Goal: Task Accomplishment & Management: Use online tool/utility

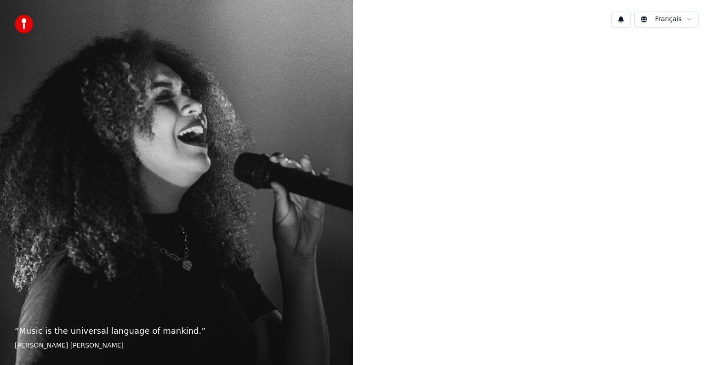
click at [154, 169] on div "“ Music is the universal language of mankind. ” [PERSON_NAME] [PERSON_NAME]" at bounding box center [176, 182] width 353 height 365
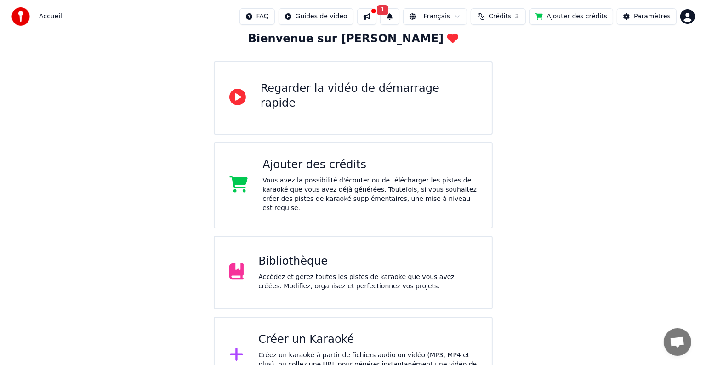
scroll to position [75, 0]
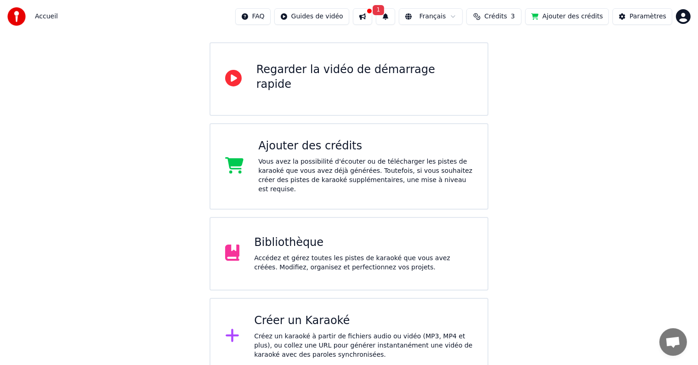
click at [300, 314] on div "Créer un Karaoké" at bounding box center [363, 321] width 219 height 15
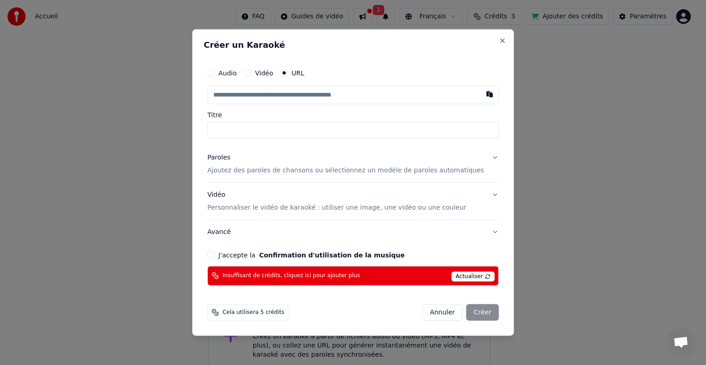
click at [462, 280] on span "Actualiser" at bounding box center [472, 276] width 43 height 10
click at [458, 276] on span "Actualiser" at bounding box center [472, 276] width 43 height 10
click at [215, 257] on button "J'accepte la Confirmation d'utilisation de la musique" at bounding box center [210, 254] width 7 height 7
click at [460, 276] on span "Actualiser" at bounding box center [472, 276] width 43 height 10
click at [467, 309] on div "Annuler Créer" at bounding box center [460, 312] width 77 height 17
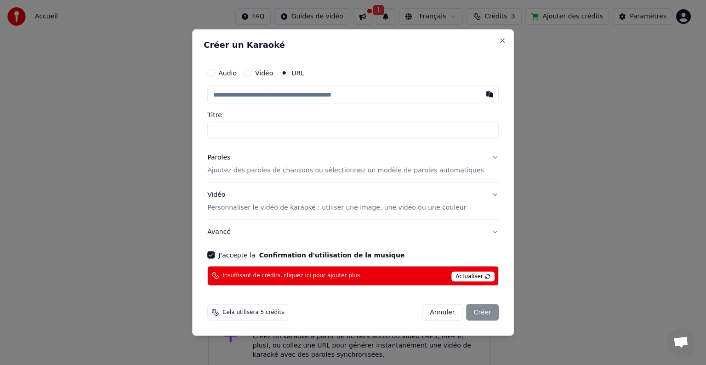
click at [465, 274] on span "Actualiser" at bounding box center [472, 276] width 43 height 10
click at [263, 95] on input "text" at bounding box center [352, 95] width 291 height 18
click at [240, 95] on input "text" at bounding box center [352, 95] width 291 height 18
click at [480, 92] on button "button" at bounding box center [489, 94] width 18 height 17
type input "**********"
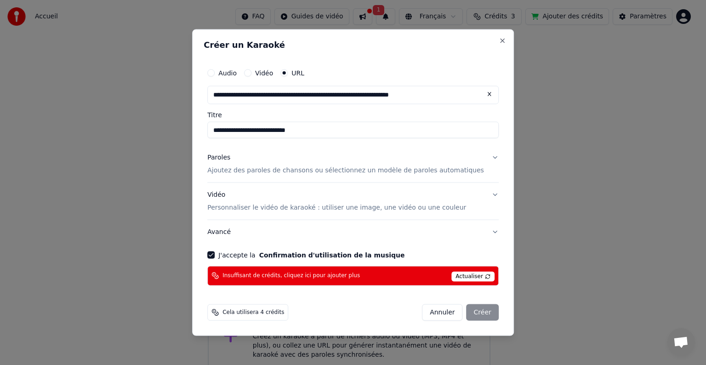
type input "**********"
click at [462, 277] on span "Actualiser" at bounding box center [472, 276] width 43 height 10
click at [482, 158] on button "Paroles Ajoutez des paroles de chansons ou sélectionnez un modèle de paroles au…" at bounding box center [352, 164] width 291 height 37
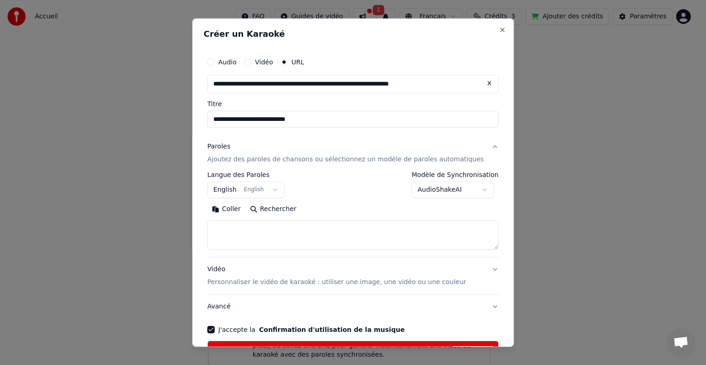
click at [278, 187] on button "English English" at bounding box center [245, 190] width 77 height 17
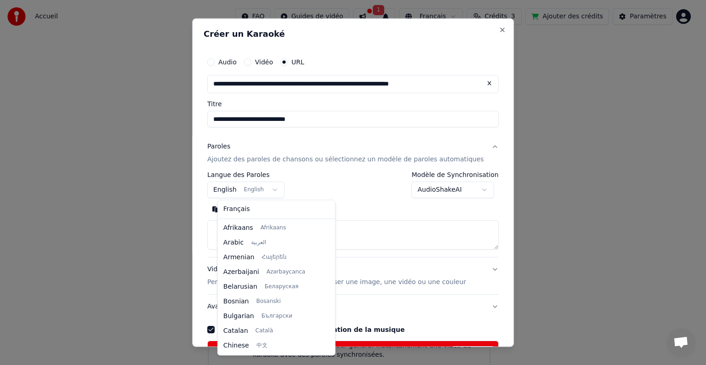
scroll to position [74, 0]
select select "**"
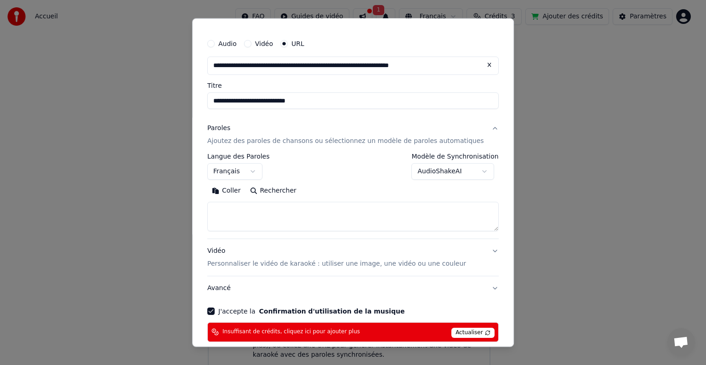
scroll to position [63, 0]
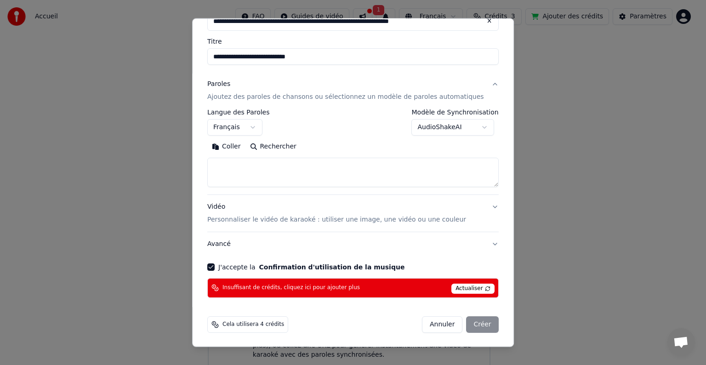
click at [458, 286] on span "Actualiser" at bounding box center [472, 289] width 43 height 10
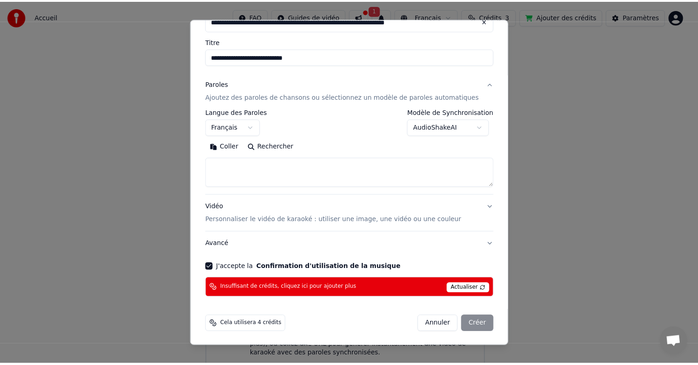
scroll to position [0, 0]
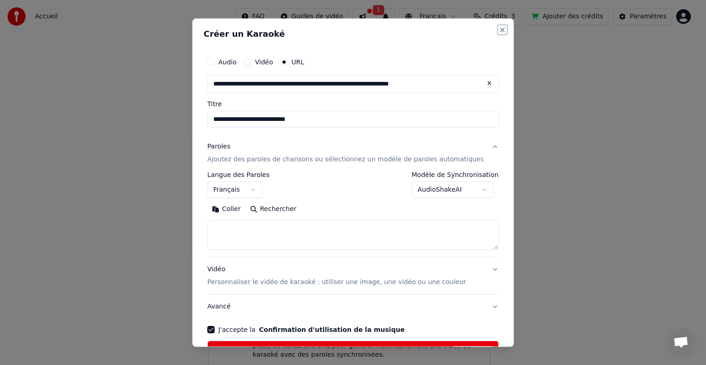
click at [499, 30] on button "Close" at bounding box center [502, 29] width 7 height 7
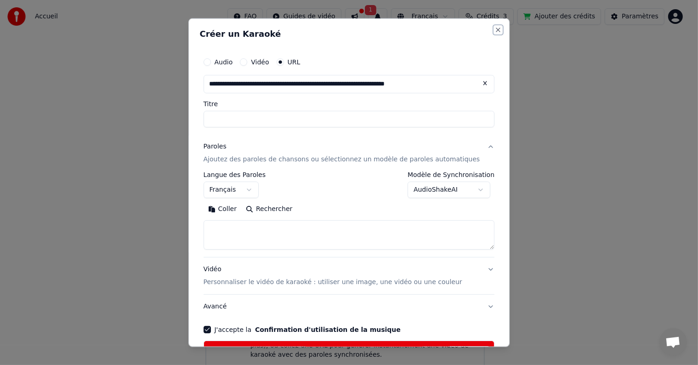
select select
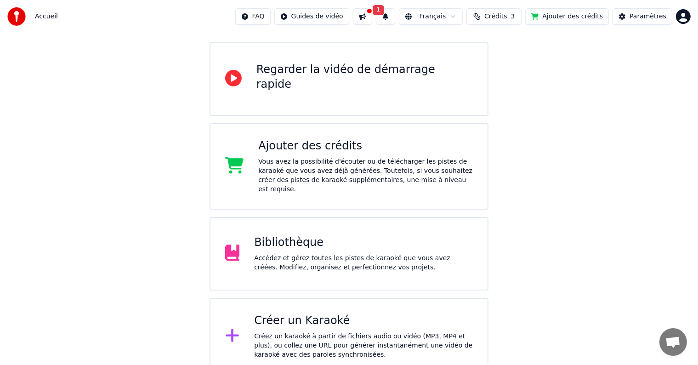
click at [327, 150] on div "Ajouter des crédits" at bounding box center [365, 146] width 215 height 15
